Goal: Task Accomplishment & Management: Manage account settings

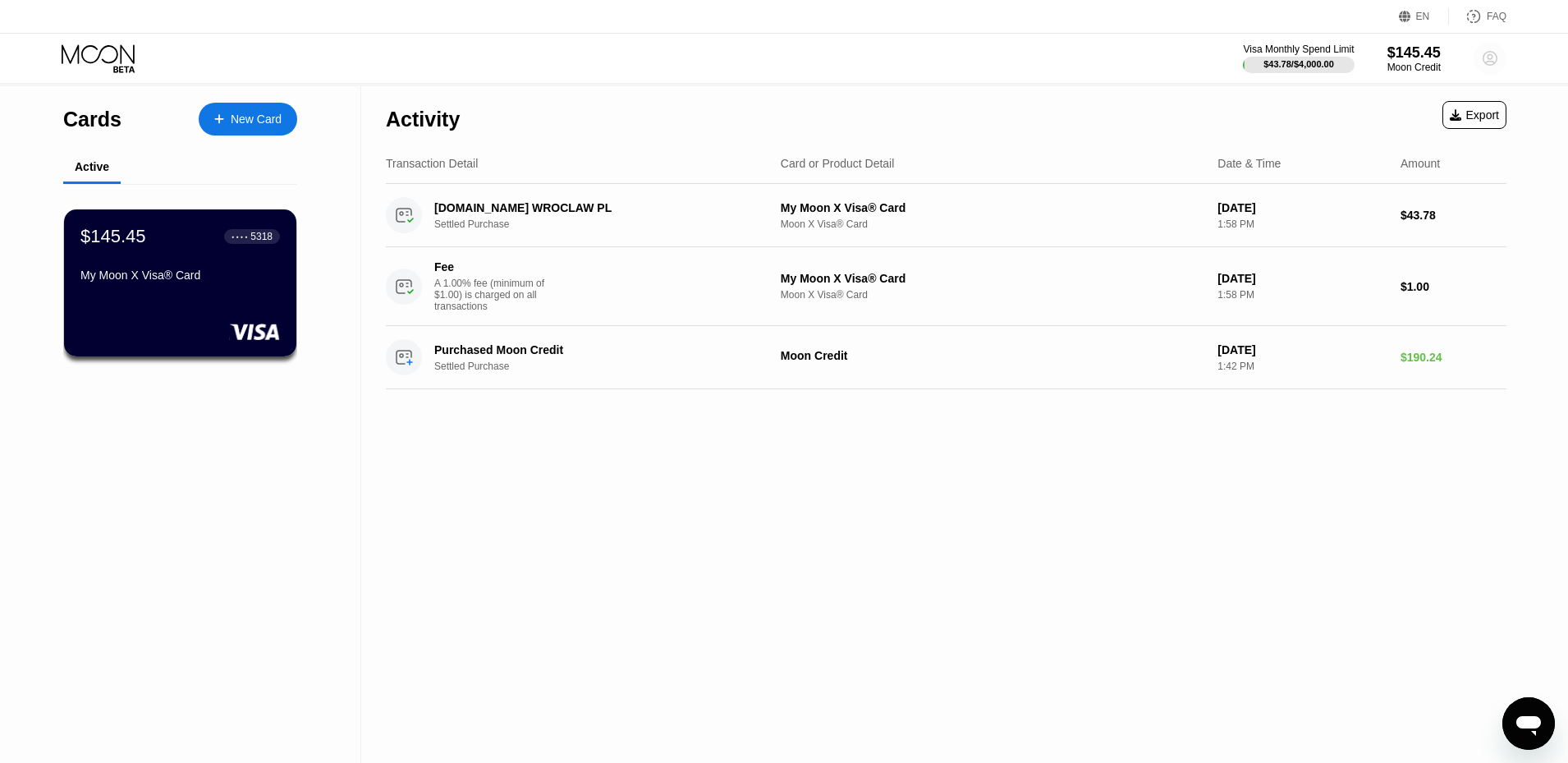
click at [1499, 64] on circle at bounding box center [1489, 58] width 32 height 32
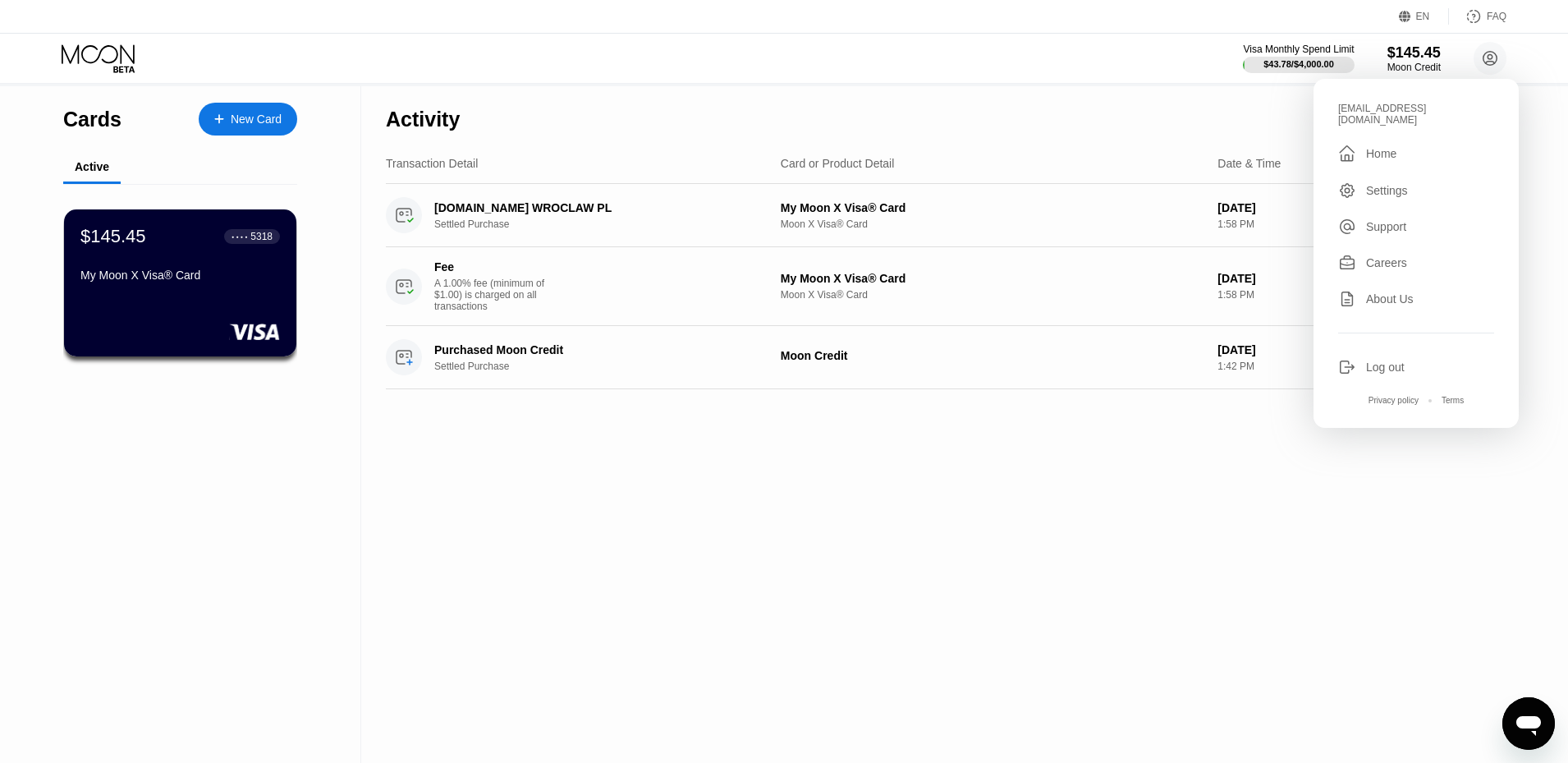
drag, startPoint x: 1080, startPoint y: 83, endPoint x: 625, endPoint y: 1, distance: 462.3
click at [1078, 82] on div "Visa Monthly Spend Limit $43.78 / $4,000.00 $145.45 Moon Credit oppooppo123@op.…" at bounding box center [784, 58] width 1568 height 49
